Goal: Transaction & Acquisition: Obtain resource

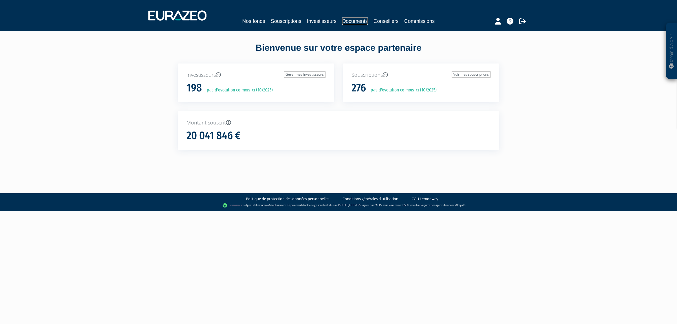
click at [352, 20] on link "Documents" at bounding box center [355, 21] width 26 height 8
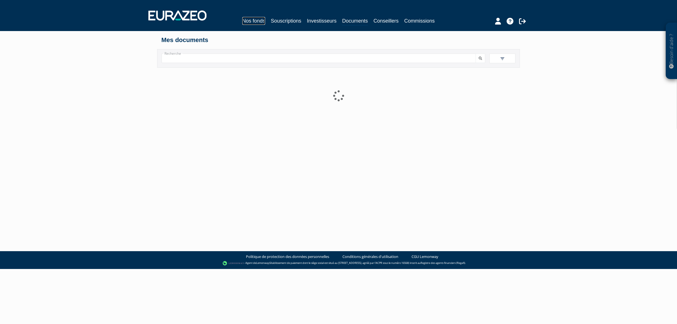
click at [253, 19] on link "Nos fonds" at bounding box center [253, 21] width 23 height 8
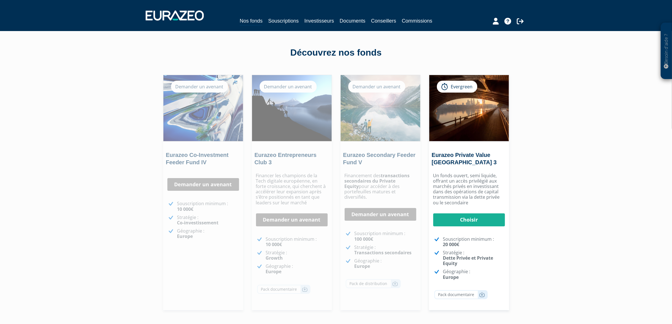
scroll to position [54, 0]
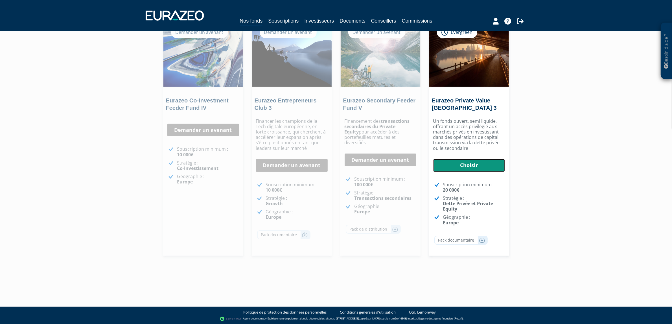
click at [468, 163] on link "Choisir" at bounding box center [469, 165] width 72 height 13
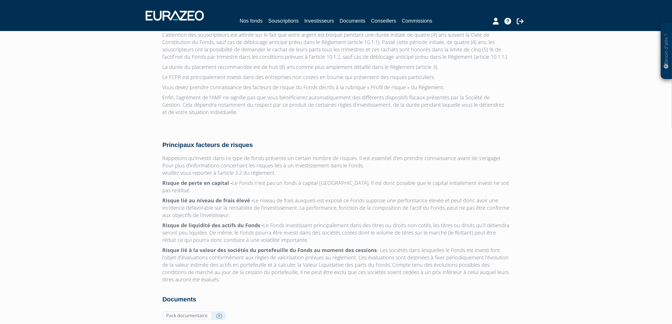
scroll to position [1713, 0]
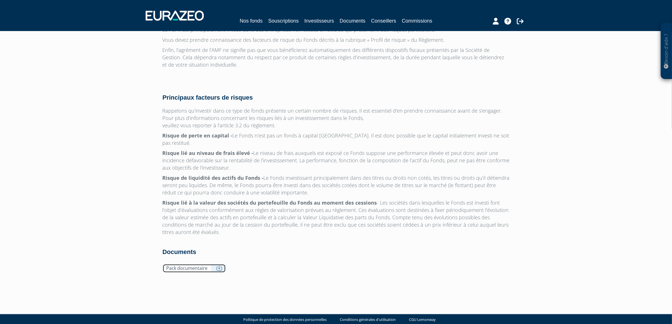
click at [219, 265] on icon at bounding box center [219, 268] width 6 height 6
click at [357, 19] on link "Documents" at bounding box center [353, 21] width 26 height 8
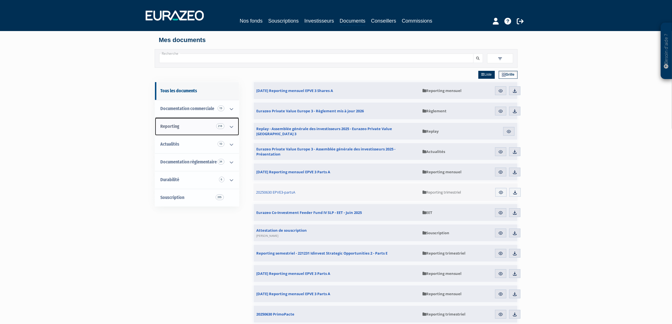
click at [175, 124] on span "Reporting 218" at bounding box center [170, 126] width 19 height 5
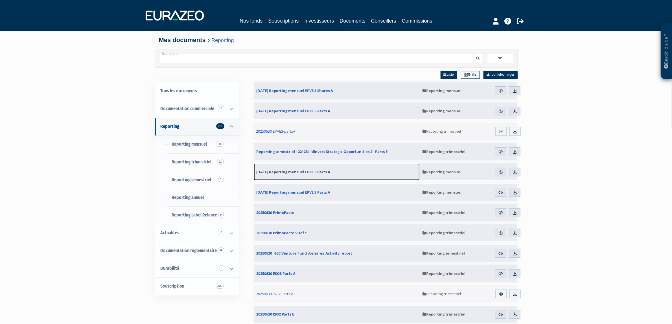
click at [357, 171] on link "[DATE] Reporting mensuel EPVE 3 Parts A" at bounding box center [337, 171] width 166 height 17
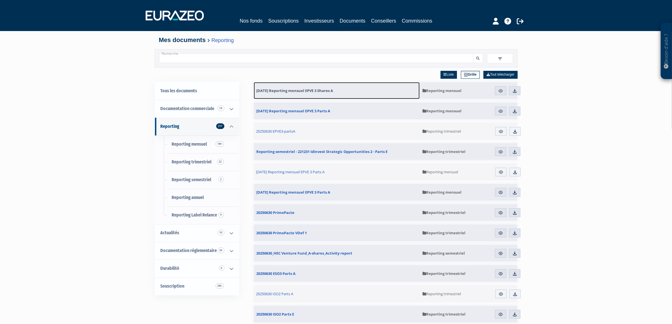
click at [299, 93] on span "[DATE] Reporting mensuel EPVE 3 Shares A" at bounding box center [295, 90] width 77 height 5
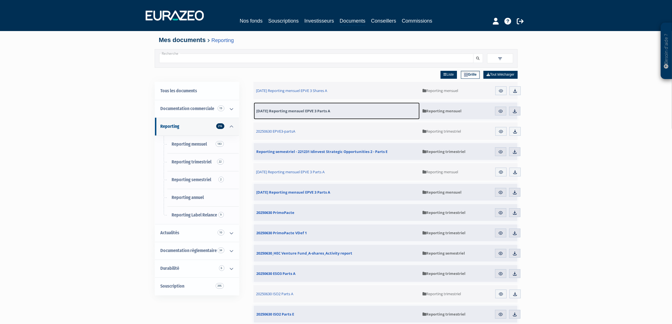
click at [317, 111] on span "[DATE] Reporting mensuel EPVE 3 Parts A" at bounding box center [294, 110] width 74 height 5
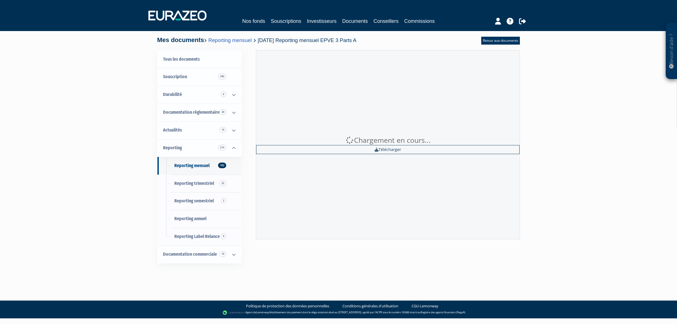
drag, startPoint x: 520, startPoint y: 136, endPoint x: 528, endPoint y: 104, distance: 33.5
click at [522, 135] on div "Besoin d'aide ? × J'ai besoin d'aide Si vous avez une question à propos du fonc…" at bounding box center [338, 139] width 677 height 278
